Goal: Transaction & Acquisition: Purchase product/service

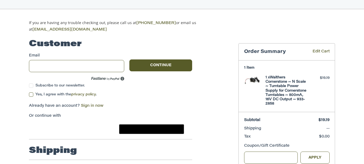
scroll to position [22, 0]
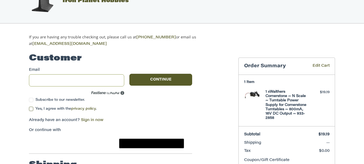
click at [56, 80] on input "Email" at bounding box center [76, 80] width 95 height 12
type input "**********"
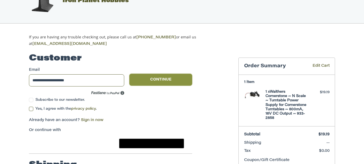
click at [161, 81] on button "Continue" at bounding box center [160, 80] width 63 height 12
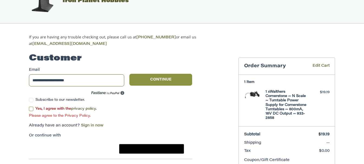
scroll to position [50, 0]
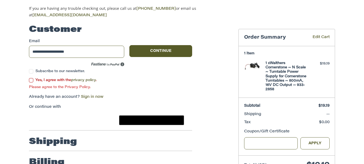
click at [31, 78] on label "Yes, I agree with the privacy policy ." at bounding box center [110, 80] width 163 height 4
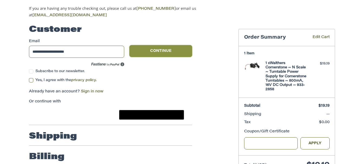
click at [163, 50] on button "Continue" at bounding box center [160, 51] width 63 height 12
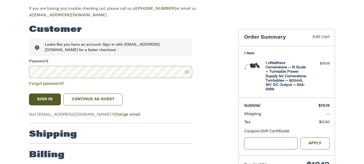
scroll to position [76, 0]
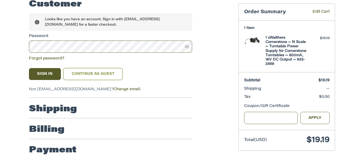
click at [93, 74] on link "Continue as guest" at bounding box center [92, 74] width 59 height 12
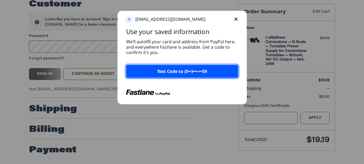
click at [173, 71] on p "Text Code to (5••)•••-••59" at bounding box center [182, 71] width 50 height 6
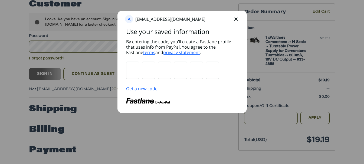
type input "*"
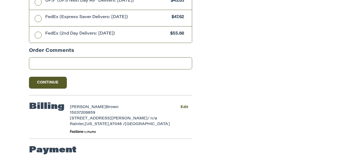
scroll to position [325, 0]
click at [51, 84] on button "Continue" at bounding box center [48, 83] width 38 height 12
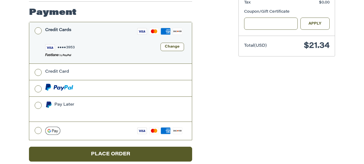
scroll to position [194, 0]
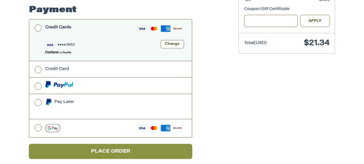
click at [116, 144] on button "Place Order" at bounding box center [110, 151] width 163 height 15
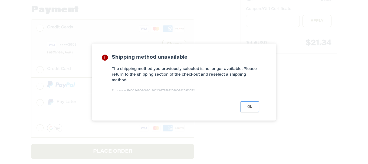
click at [250, 109] on button "Ok" at bounding box center [249, 106] width 18 height 11
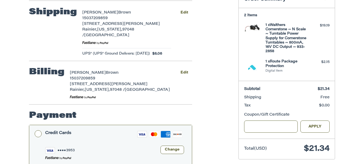
scroll to position [32, 0]
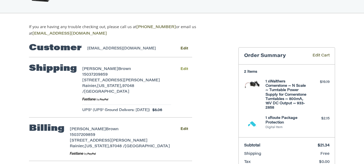
click at [183, 68] on button "Edit" at bounding box center [184, 69] width 16 height 8
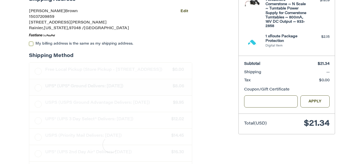
scroll to position [142, 0]
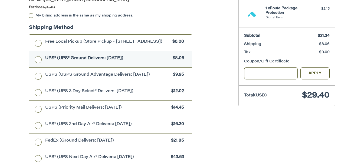
click at [69, 59] on span "UPS® (UPS® Ground Delivers: [DATE])" at bounding box center [107, 58] width 125 height 6
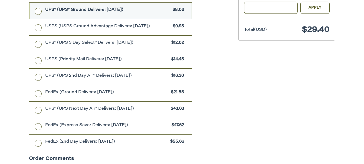
scroll to position [294, 0]
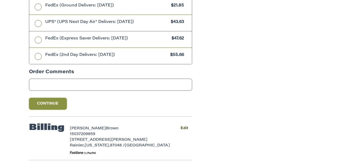
click at [49, 105] on button "Continue" at bounding box center [48, 104] width 38 height 12
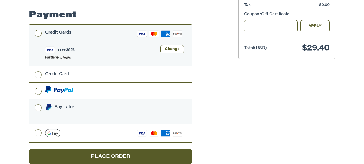
scroll to position [194, 0]
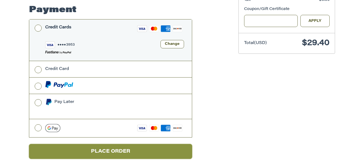
click at [105, 145] on button "Place Order" at bounding box center [110, 151] width 163 height 15
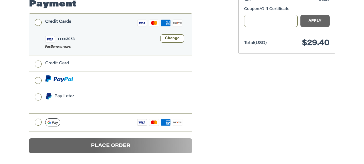
scroll to position [54, 0]
